Goal: Book appointment/travel/reservation

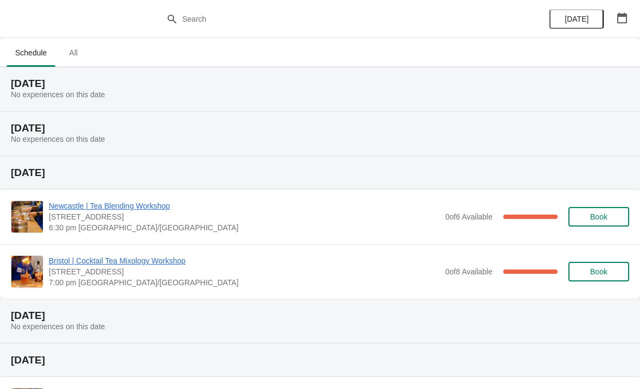
click at [78, 56] on span "All" at bounding box center [73, 53] width 27 height 20
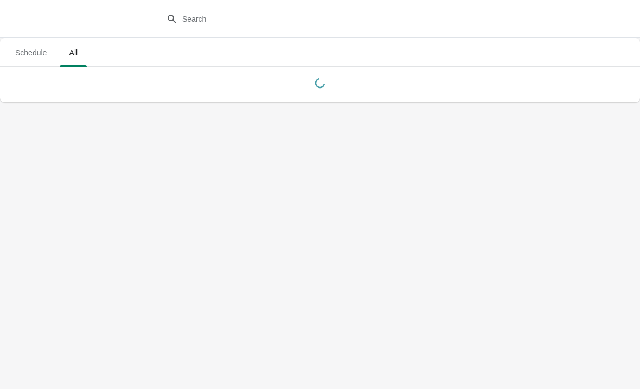
click at [36, 55] on span "Schedule" at bounding box center [31, 53] width 49 height 20
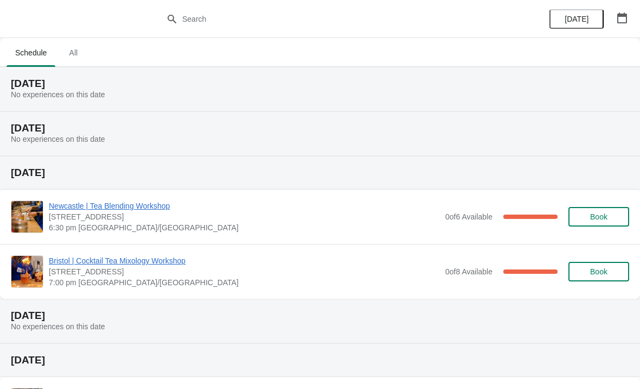
click at [604, 263] on button "Book" at bounding box center [599, 272] width 61 height 20
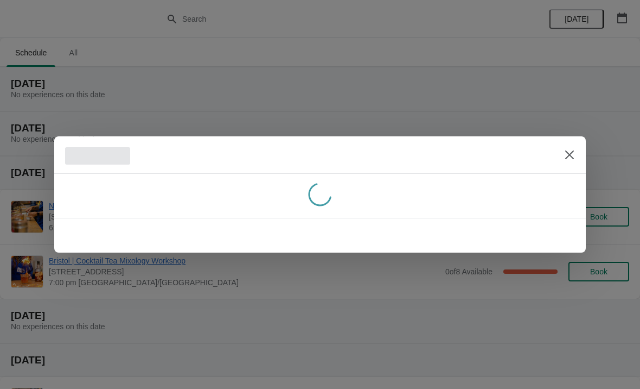
click at [563, 154] on button "Close" at bounding box center [570, 155] width 20 height 20
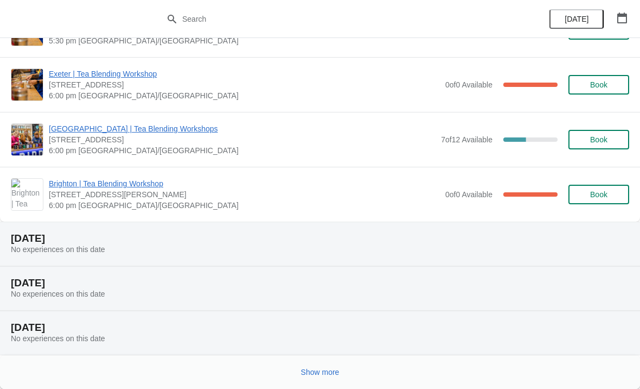
scroll to position [757, 0]
click at [330, 371] on span "Show more" at bounding box center [320, 371] width 39 height 9
click at [571, 24] on button "[DATE]" at bounding box center [577, 19] width 54 height 20
click at [622, 19] on icon "button" at bounding box center [622, 17] width 11 height 11
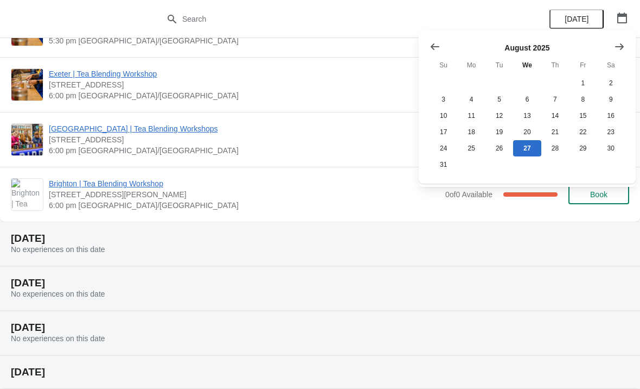
click at [620, 51] on icon "Show next month, September 2025" at bounding box center [619, 46] width 11 height 11
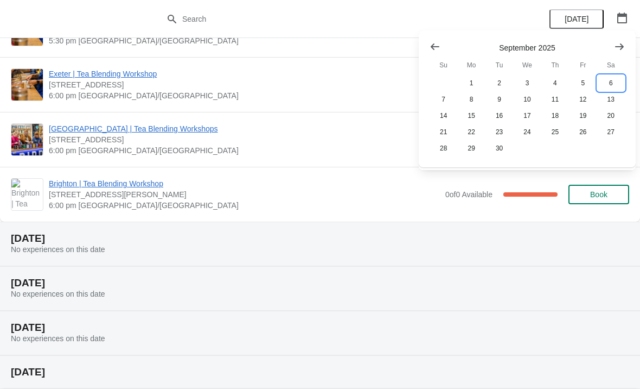
click at [611, 85] on button "6" at bounding box center [611, 83] width 28 height 16
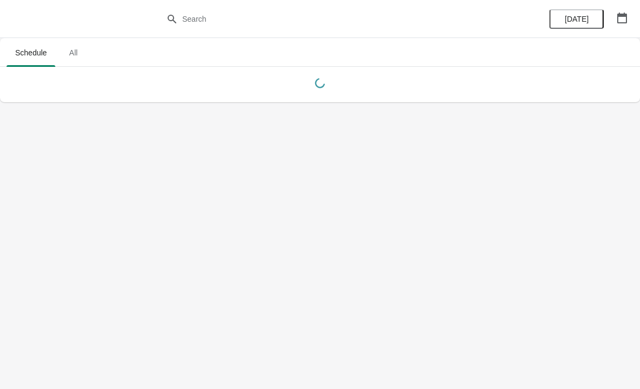
click at [621, 25] on button "button" at bounding box center [623, 18] width 20 height 20
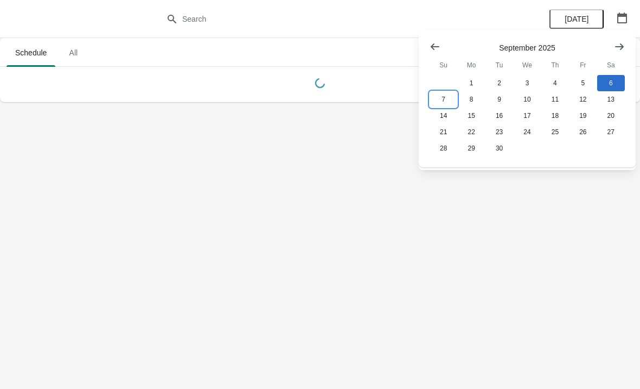
click at [444, 98] on button "7" at bounding box center [444, 99] width 28 height 16
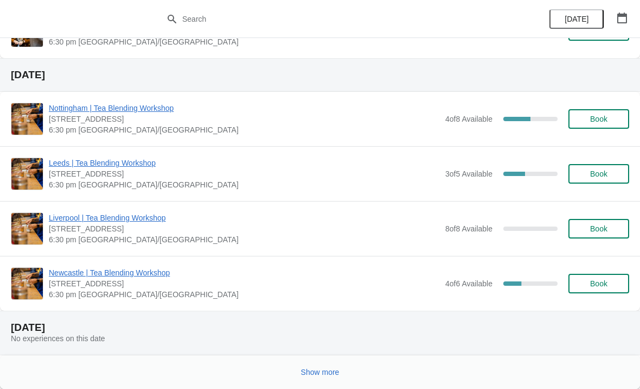
scroll to position [2225, 0]
click at [339, 371] on span "Show more" at bounding box center [320, 371] width 39 height 9
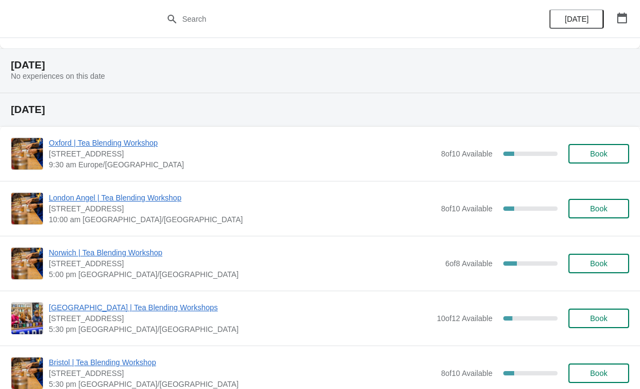
scroll to position [2497, 0]
